Goal: Information Seeking & Learning: Learn about a topic

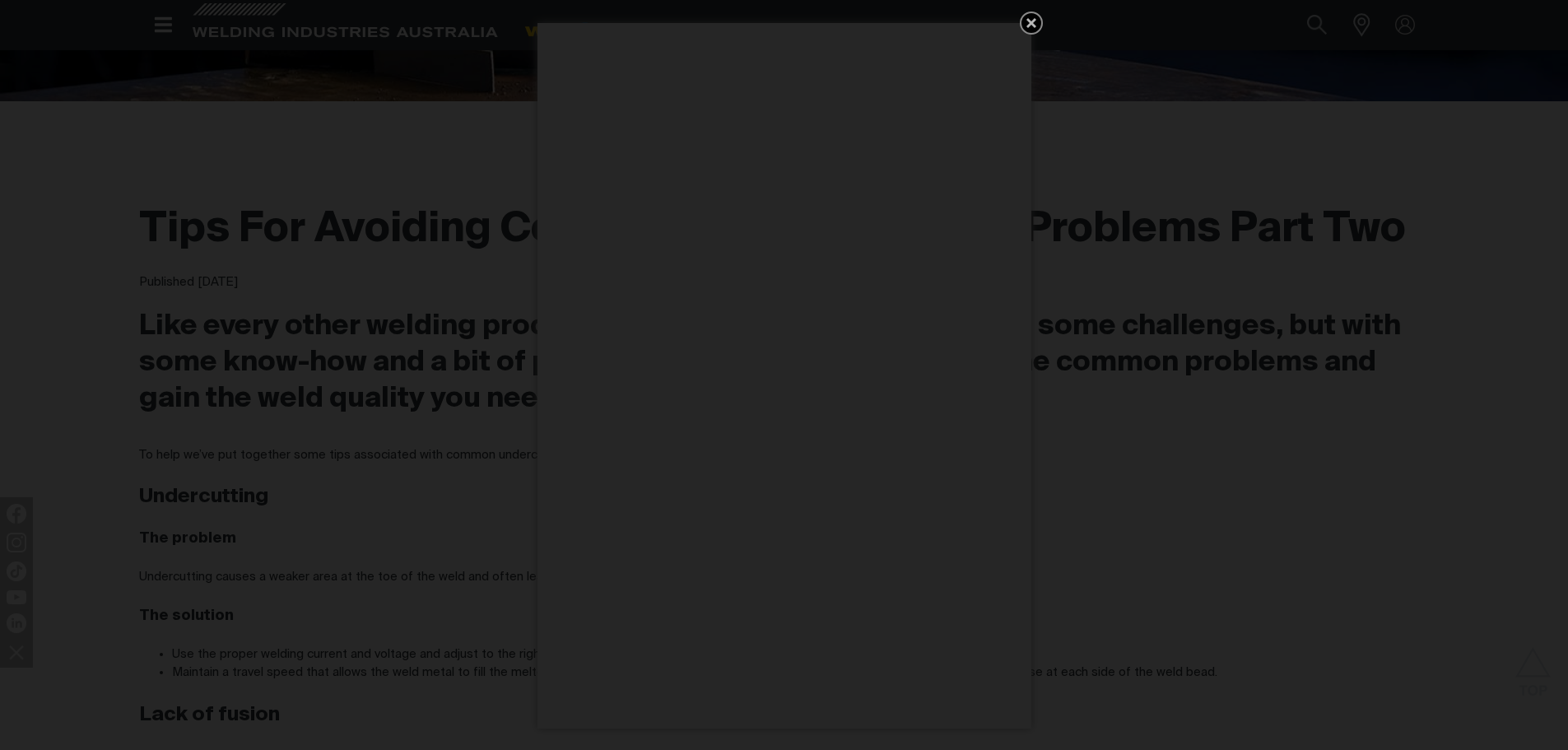
drag, startPoint x: 1029, startPoint y: 20, endPoint x: 1018, endPoint y: 34, distance: 17.8
click at [1028, 22] on icon "Get 5 WIA Welding Guides Free!" at bounding box center [1031, 23] width 20 height 20
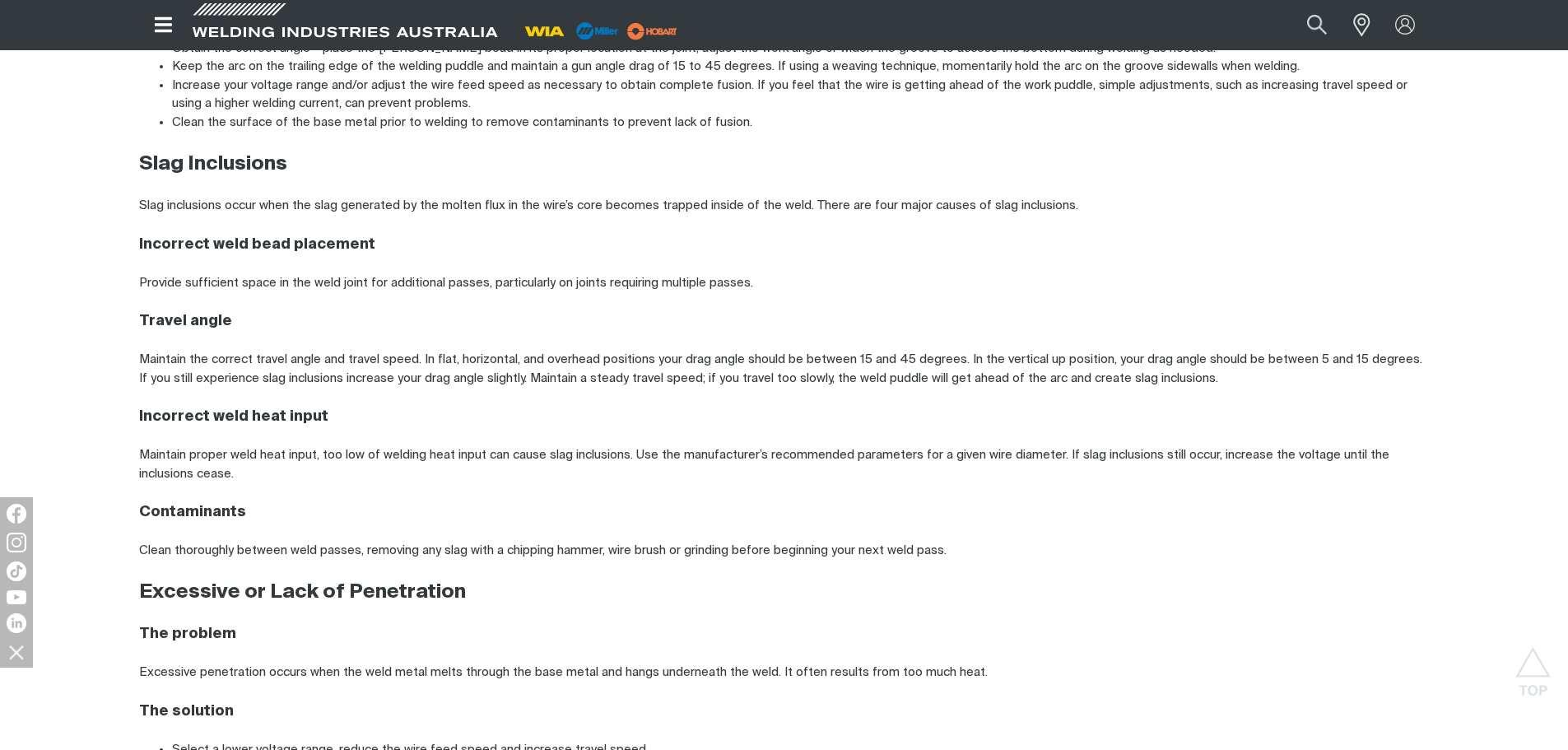
scroll to position [1318, 0]
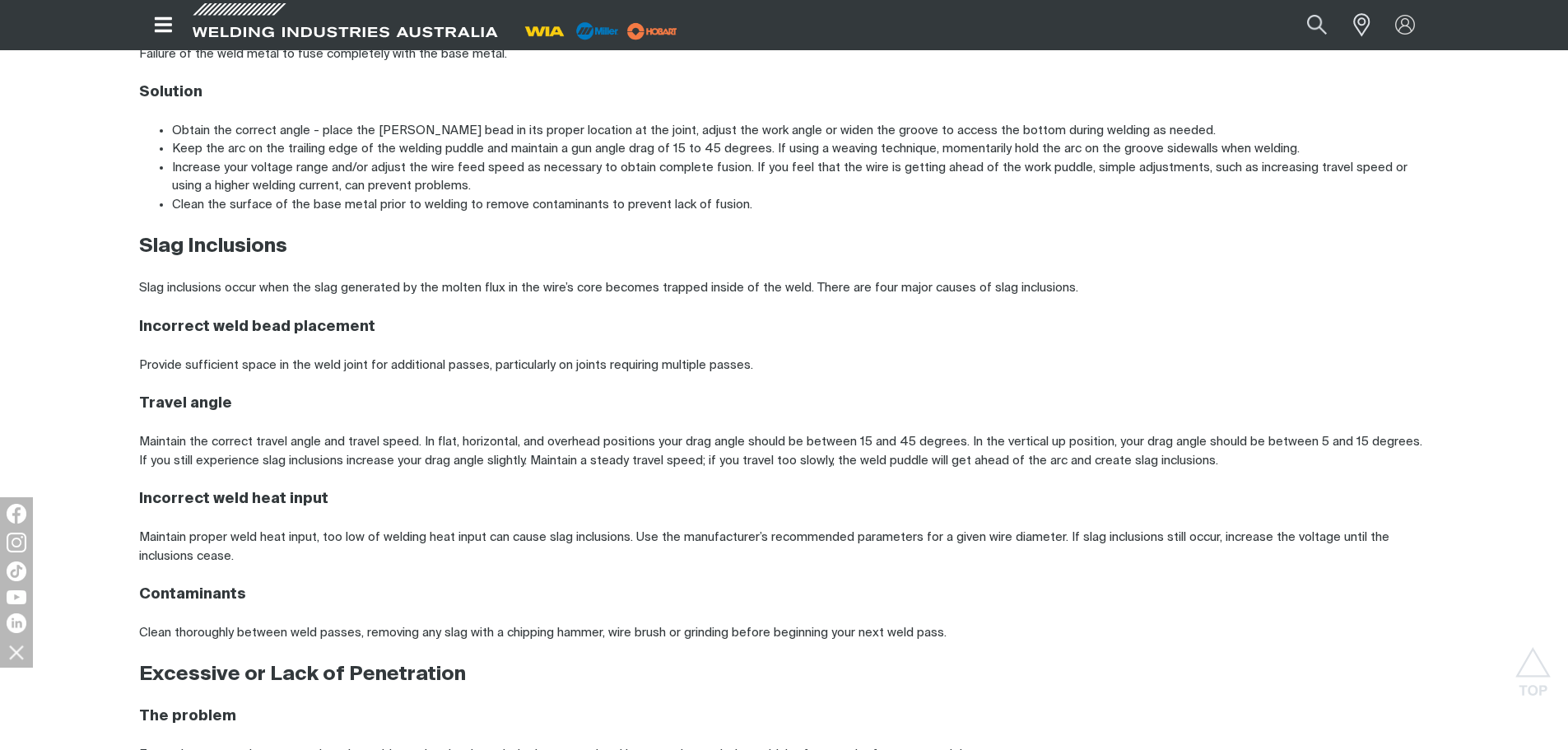
click at [164, 296] on p "Slag inclusions occur when the slag generated by the molten flux in the wire’s …" at bounding box center [784, 289] width 1291 height 19
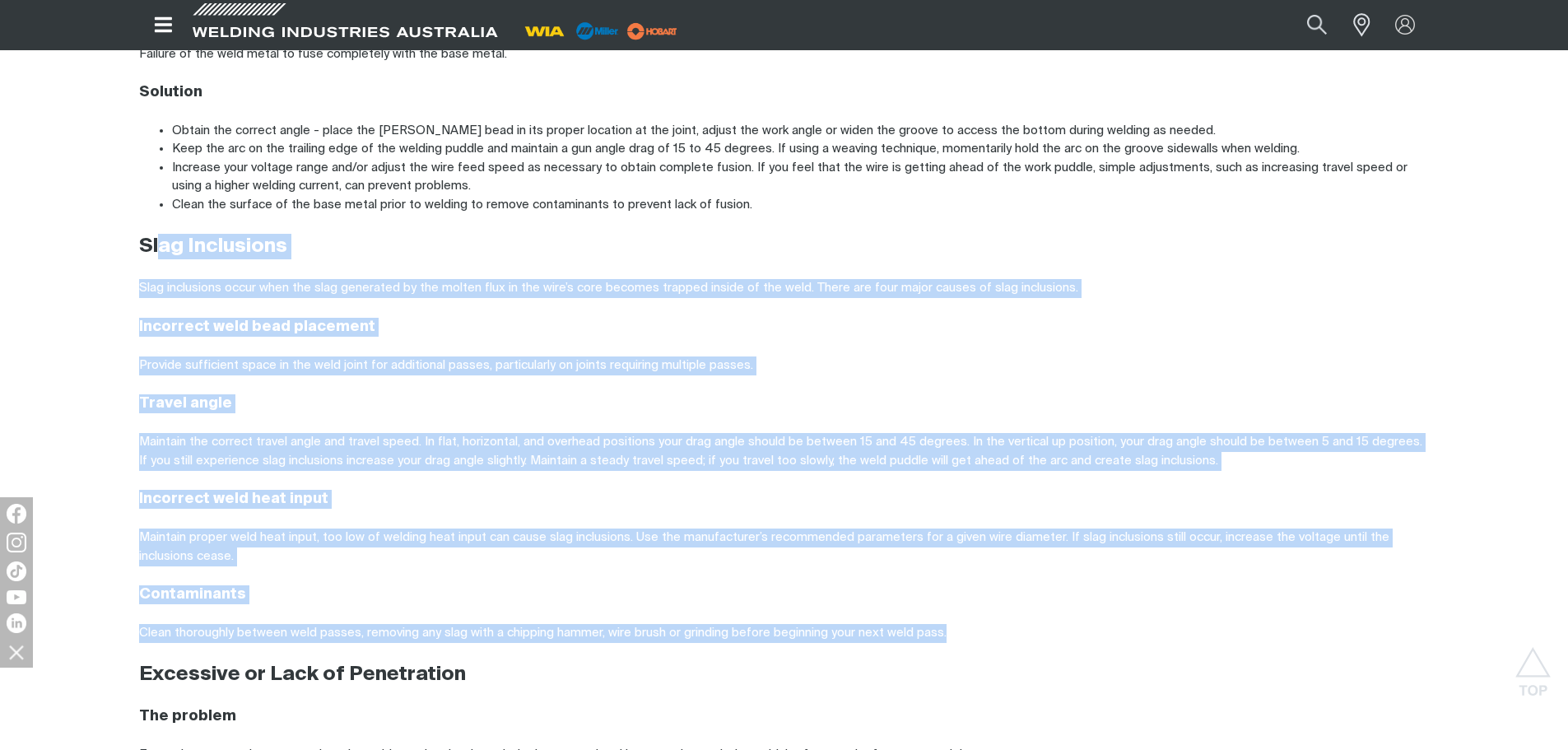
drag, startPoint x: 156, startPoint y: 241, endPoint x: 1212, endPoint y: 616, distance: 1120.6
click at [1212, 616] on div "To help we’ve put together some tips associated with common undercutting, lack …" at bounding box center [784, 308] width 1291 height 1205
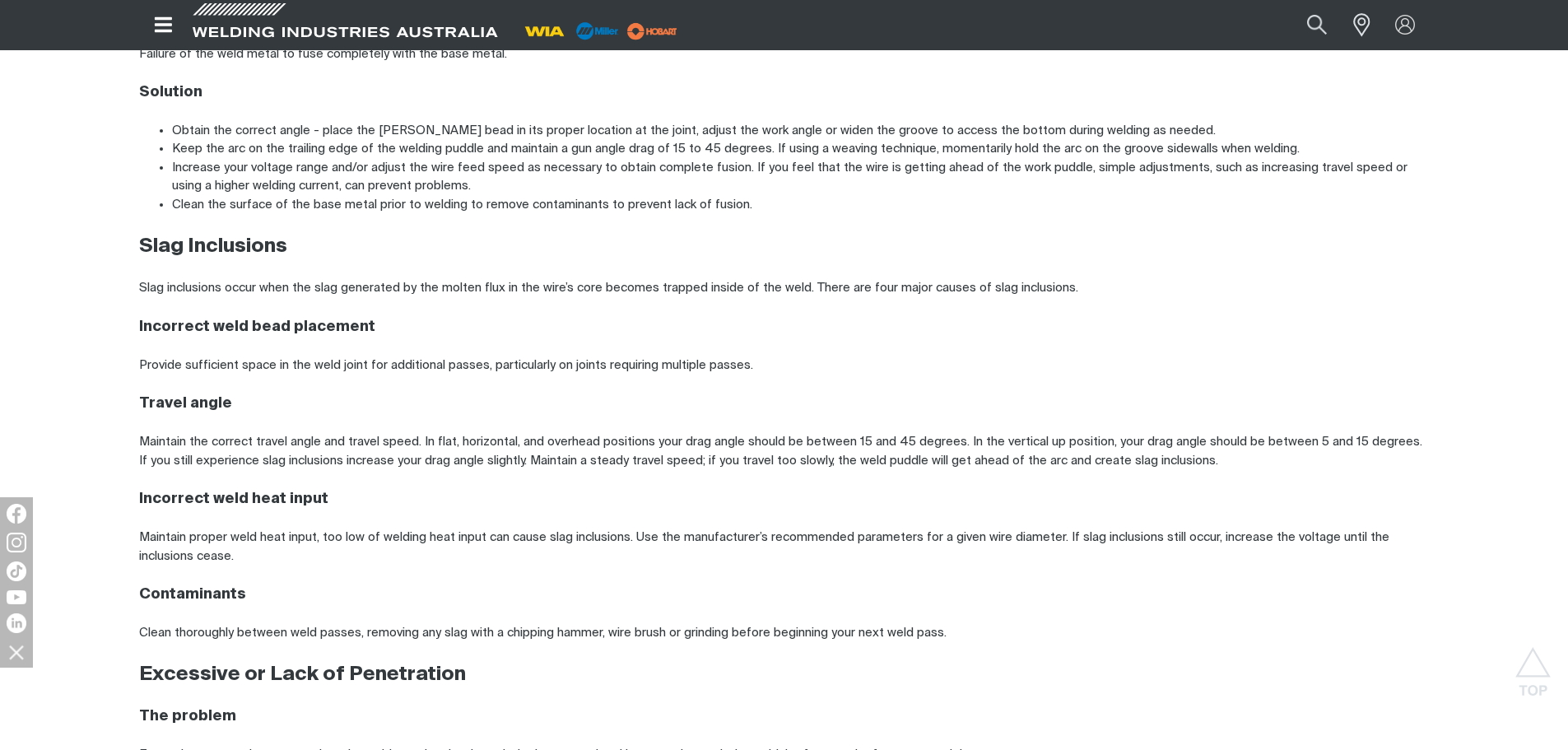
click at [137, 249] on div "Tips For Avoiding Common Flux Cored Wire Problems Part Two Published [DATE] Lik…" at bounding box center [784, 192] width 1317 height 1460
click at [137, 244] on div "Tips For Avoiding Common Flux Cored Wire Problems Part Two Published [DATE] Lik…" at bounding box center [784, 192] width 1317 height 1460
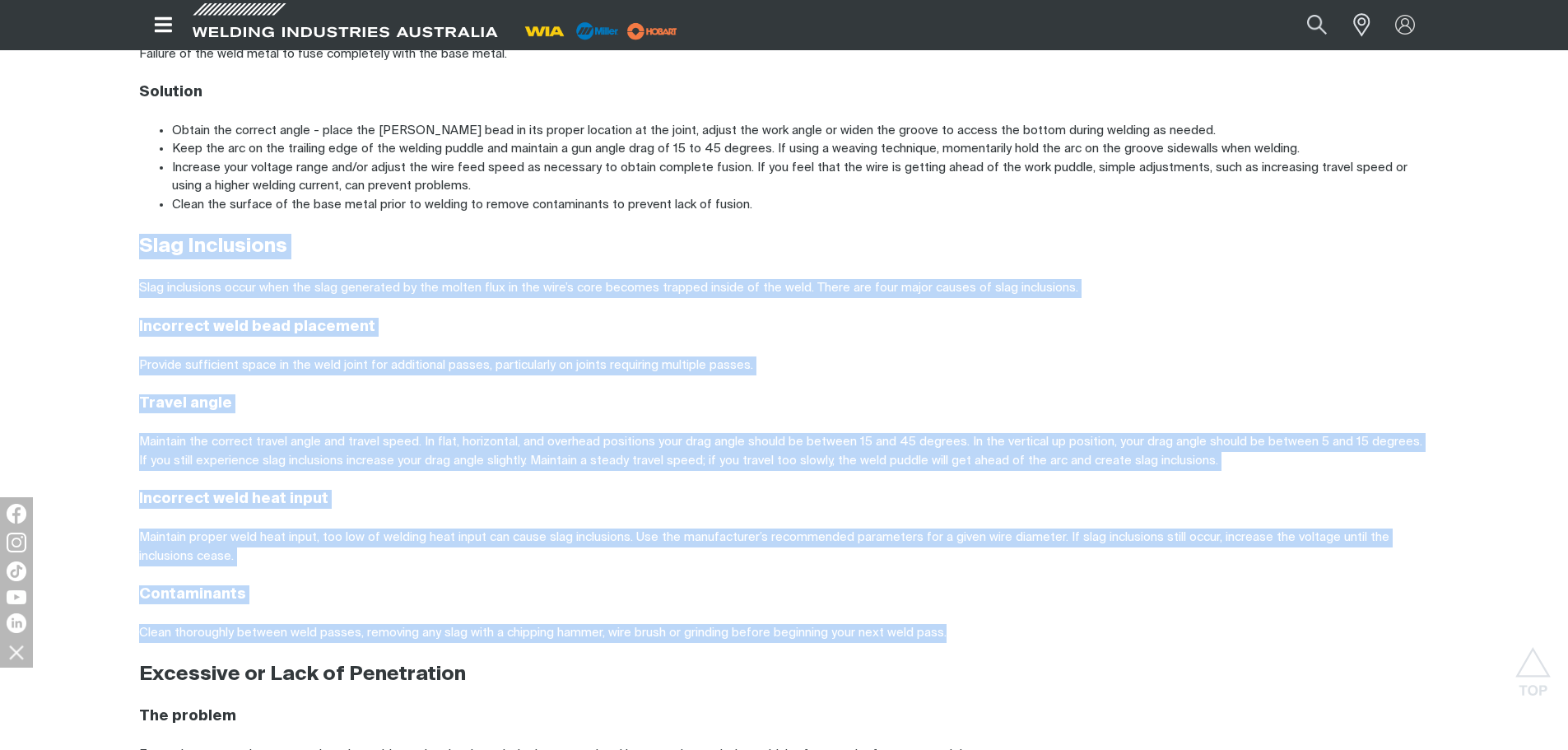
drag, startPoint x: 139, startPoint y: 244, endPoint x: 975, endPoint y: 635, distance: 922.9
click at [977, 638] on div "To help we’ve put together some tips associated with common undercutting, lack …" at bounding box center [784, 308] width 1291 height 1205
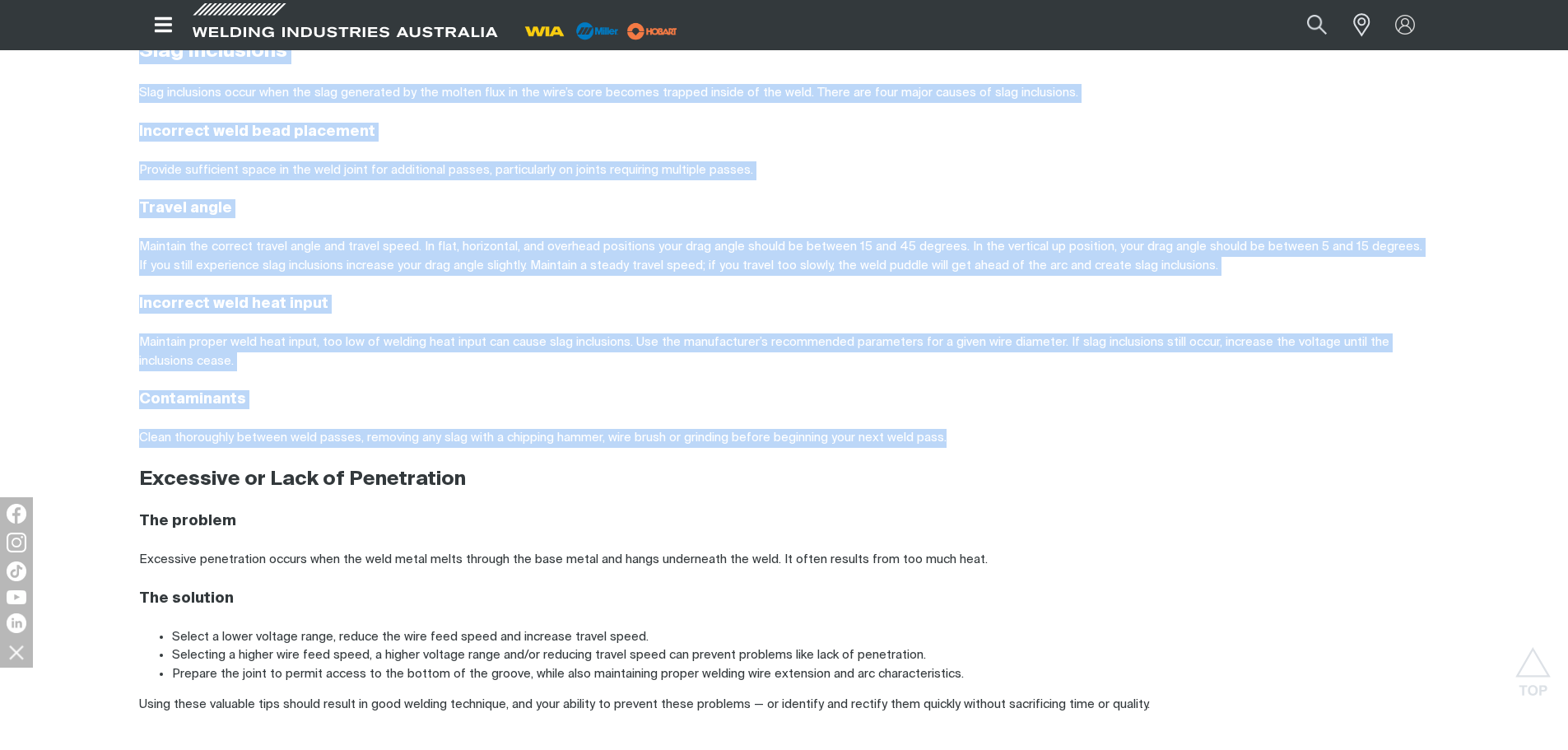
scroll to position [1595, 0]
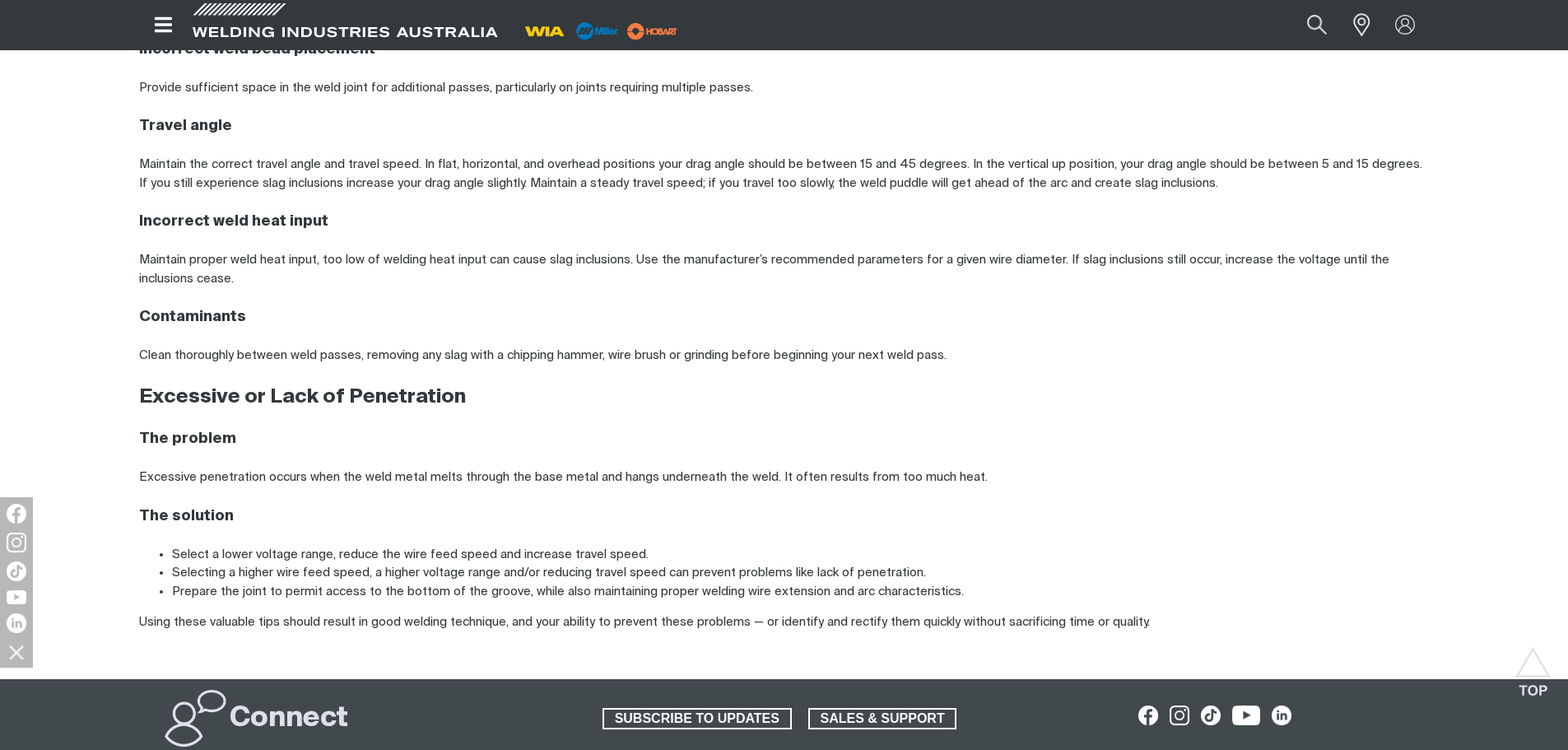
drag, startPoint x: 1059, startPoint y: 445, endPoint x: 1059, endPoint y: 410, distance: 35.0
click at [1056, 440] on h4 "The problem" at bounding box center [784, 440] width 1291 height 19
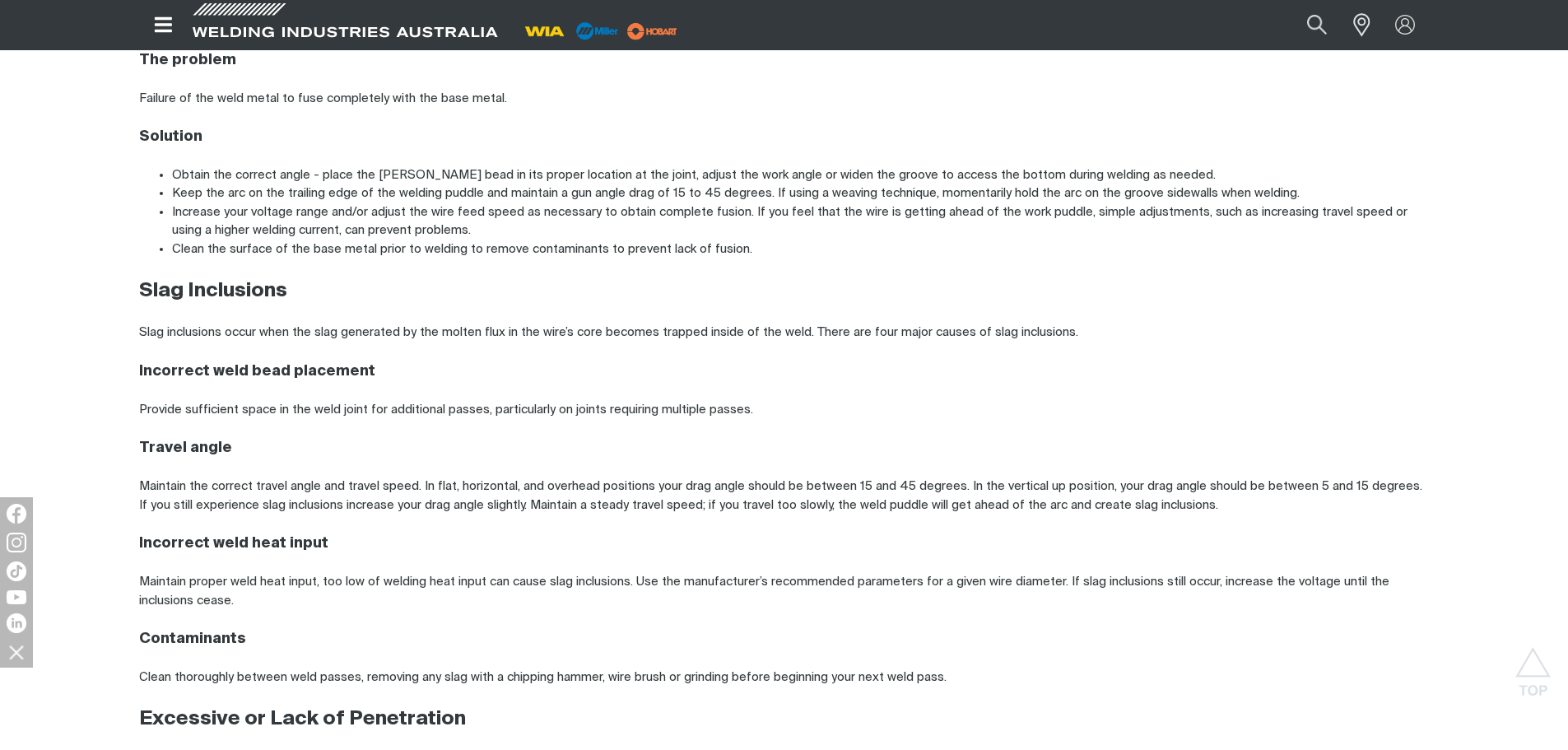
scroll to position [1266, 0]
